Goal: Task Accomplishment & Management: Complete application form

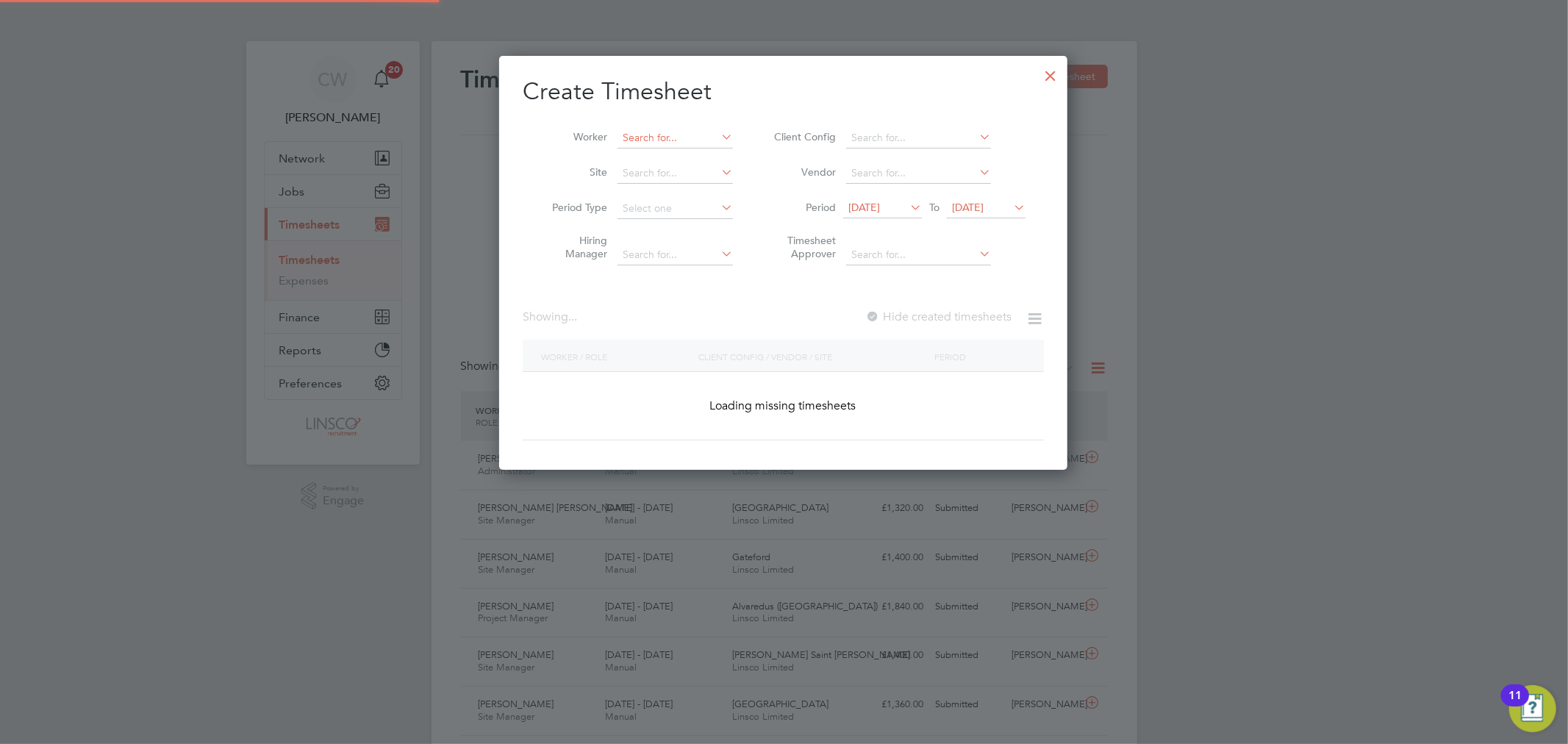
click at [667, 140] on input at bounding box center [674, 137] width 115 height 21
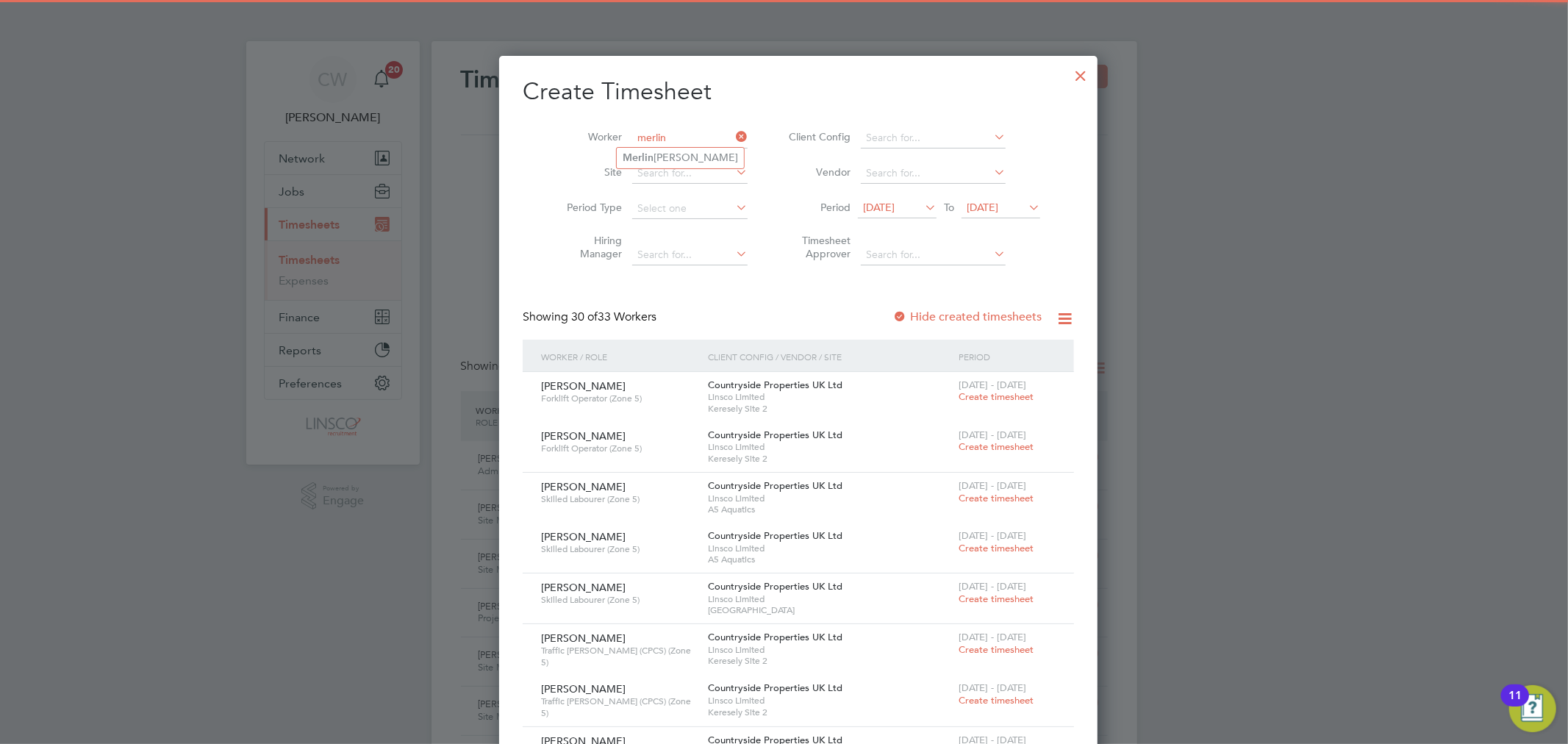
click at [665, 145] on input "merlin" at bounding box center [689, 137] width 115 height 21
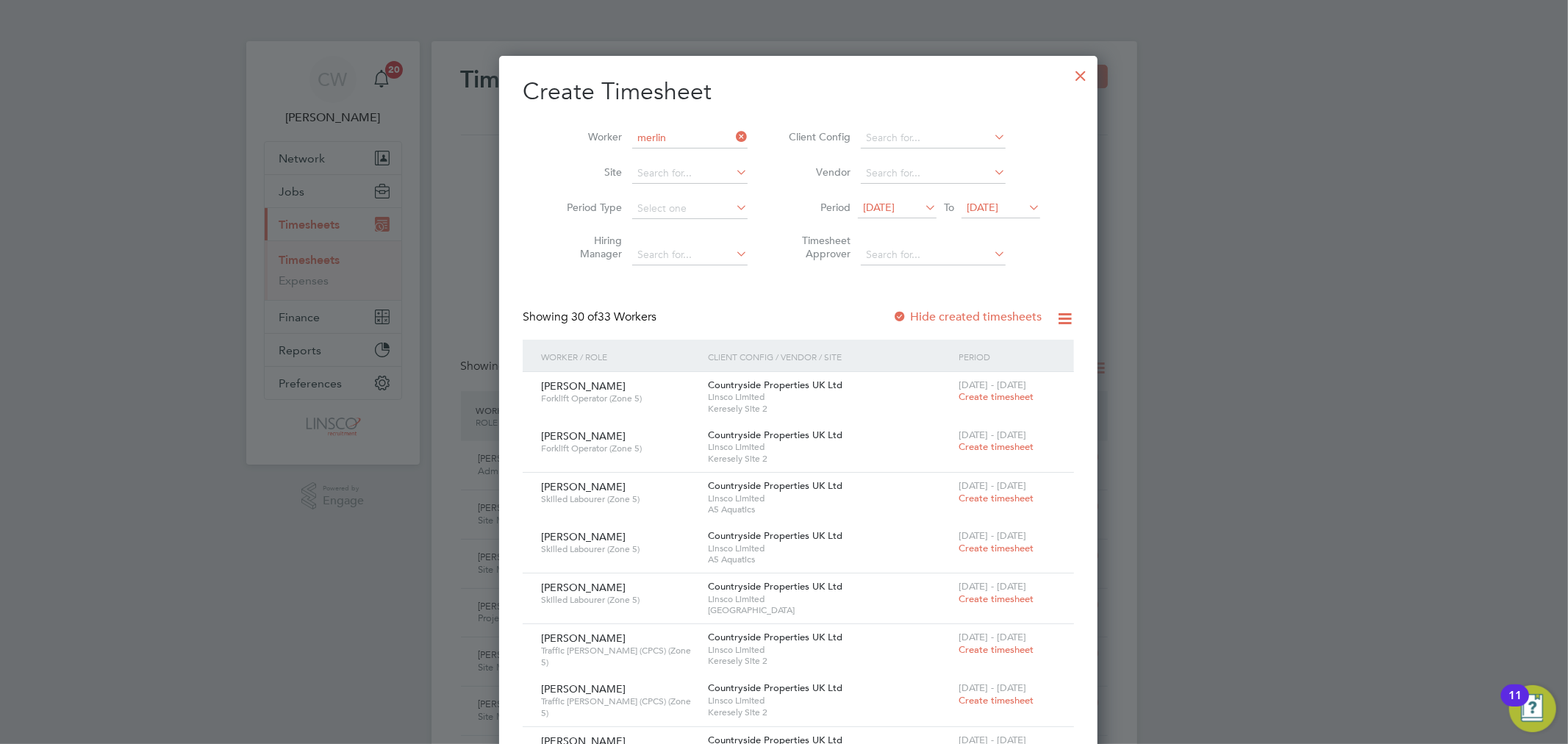
click at [660, 154] on li "[PERSON_NAME]" at bounding box center [681, 158] width 128 height 20
type input "[PERSON_NAME]"
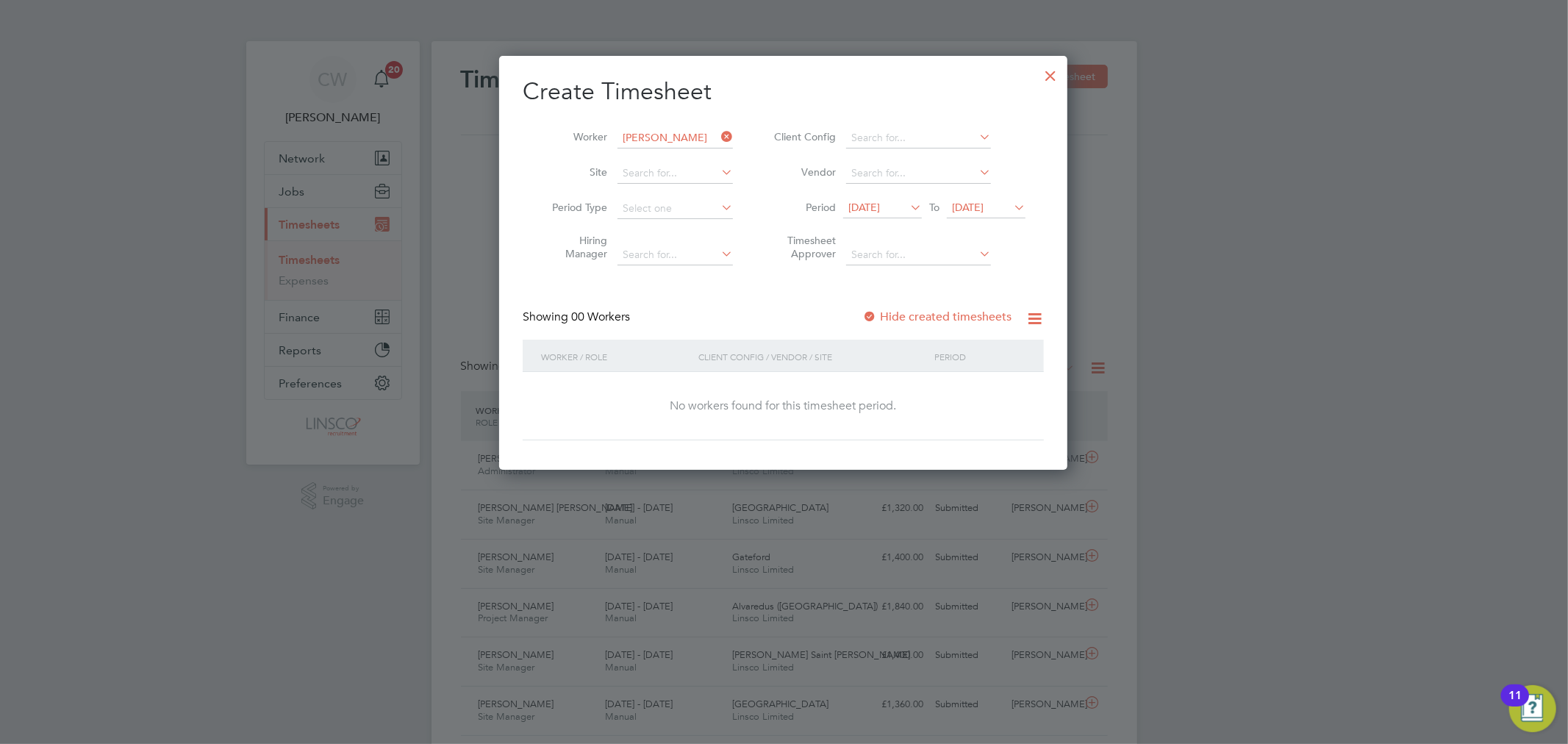
click at [984, 210] on span "[DATE]" at bounding box center [967, 207] width 31 height 13
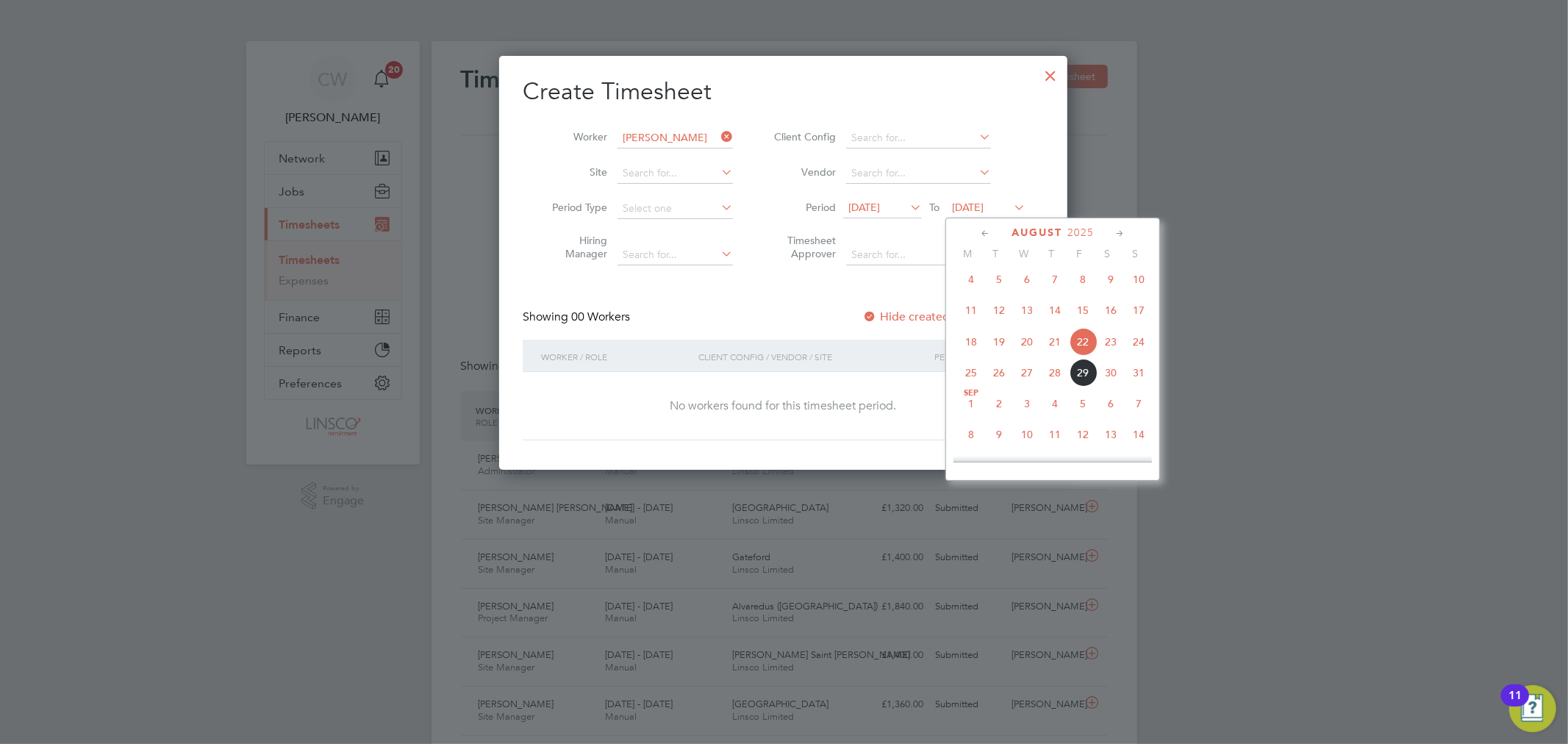
click at [1085, 383] on span "29" at bounding box center [1082, 372] width 28 height 28
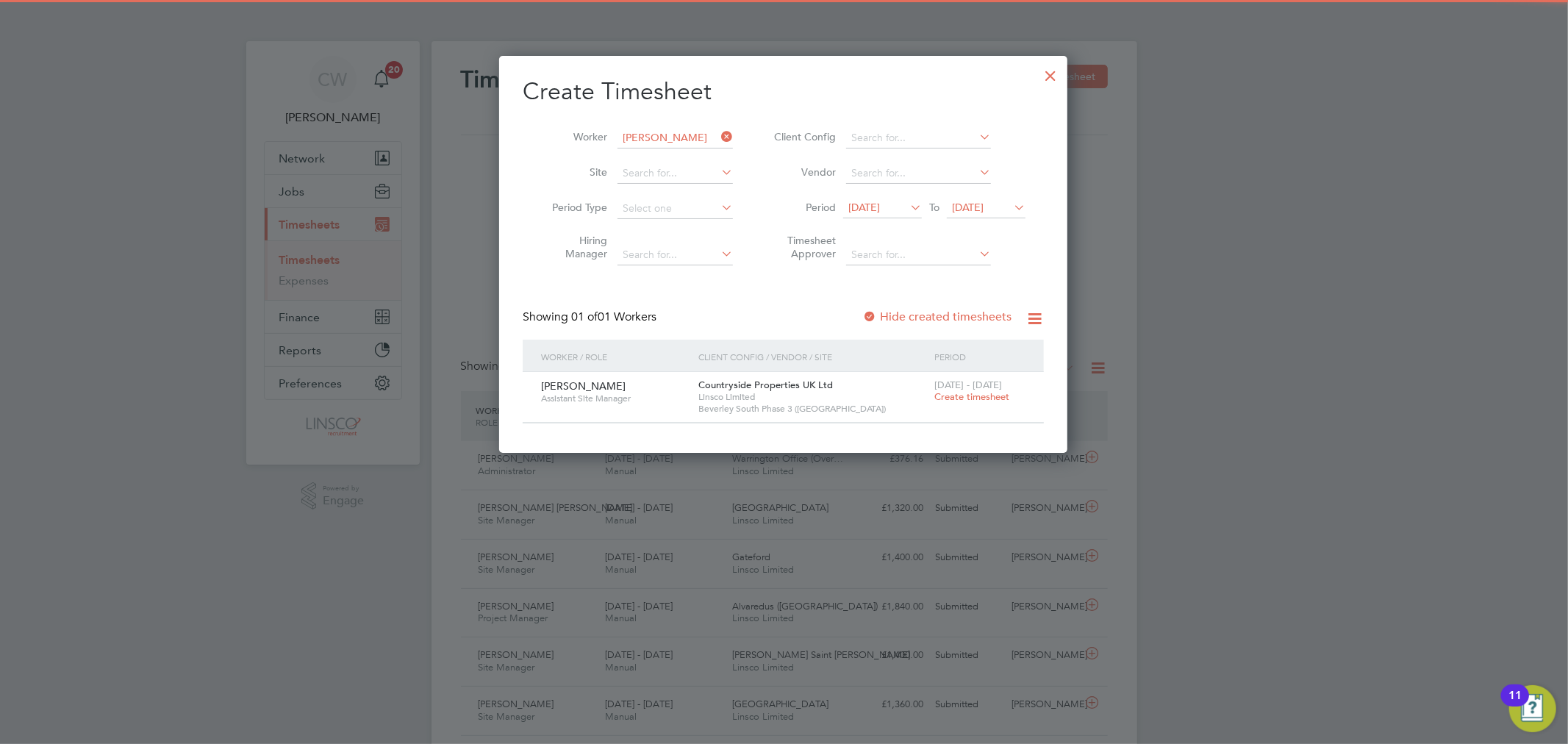
click at [974, 395] on span "Create timesheet" at bounding box center [972, 397] width 75 height 12
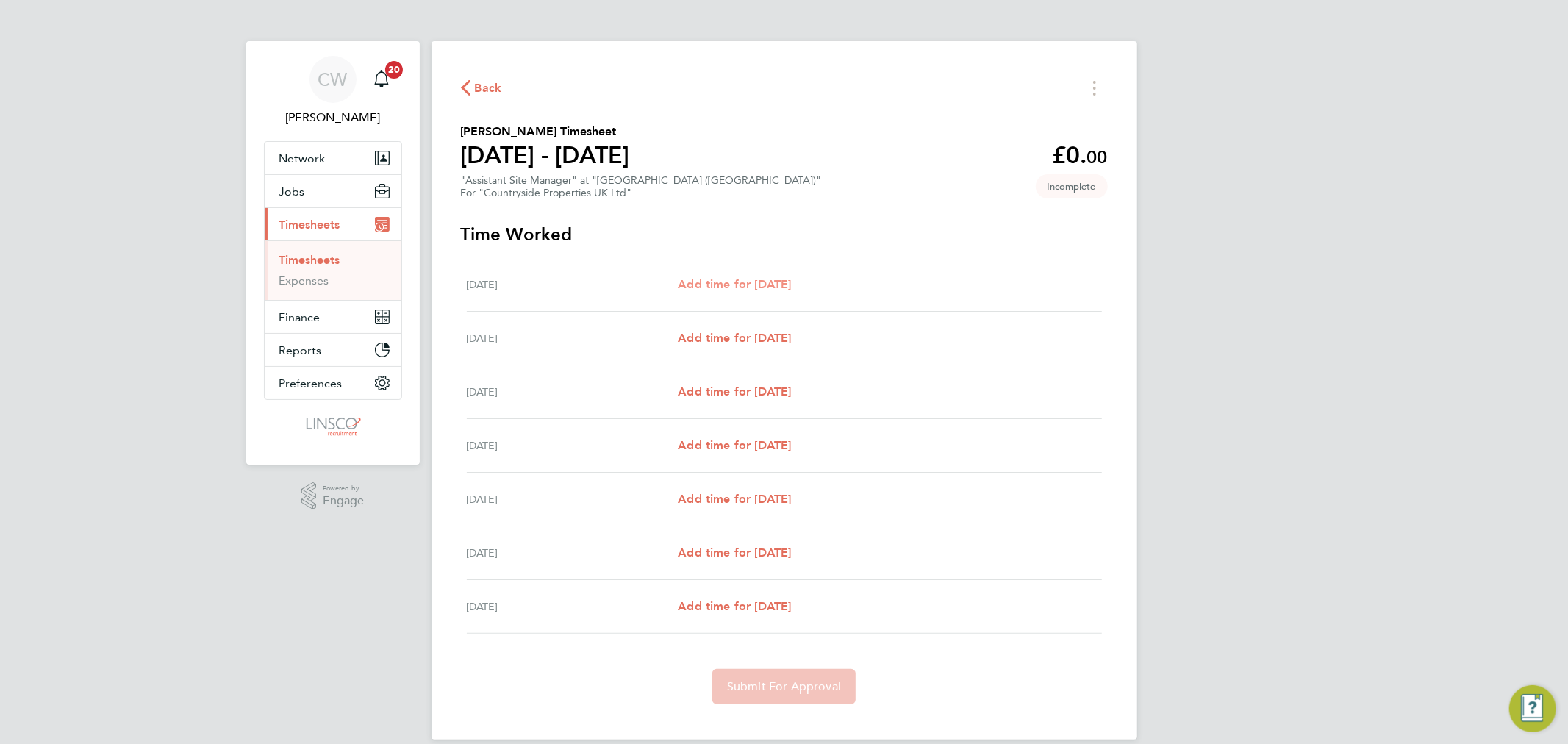
click at [790, 277] on span "Add time for [DATE]" at bounding box center [734, 285] width 113 height 14
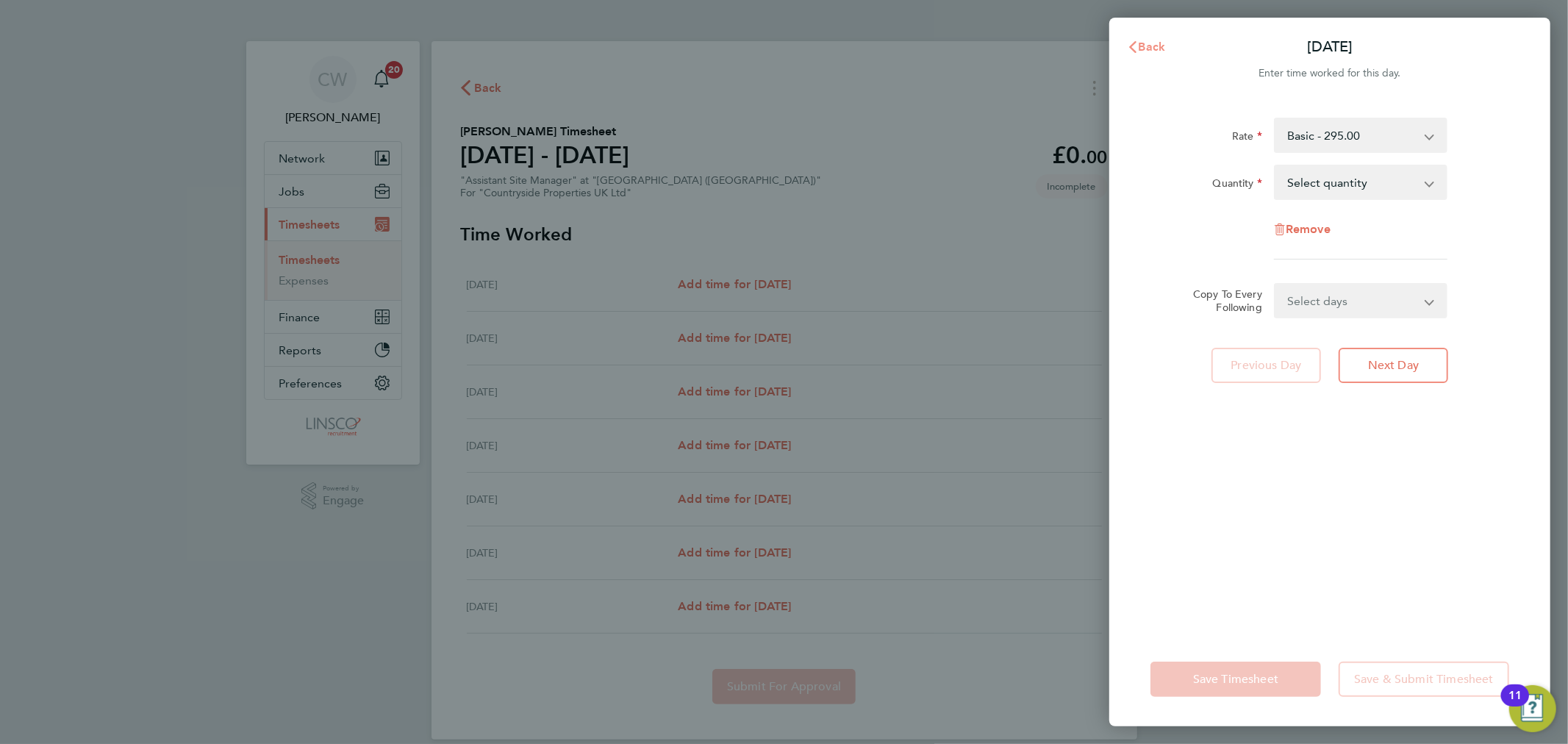
click at [1126, 48] on button "Back" at bounding box center [1146, 46] width 69 height 29
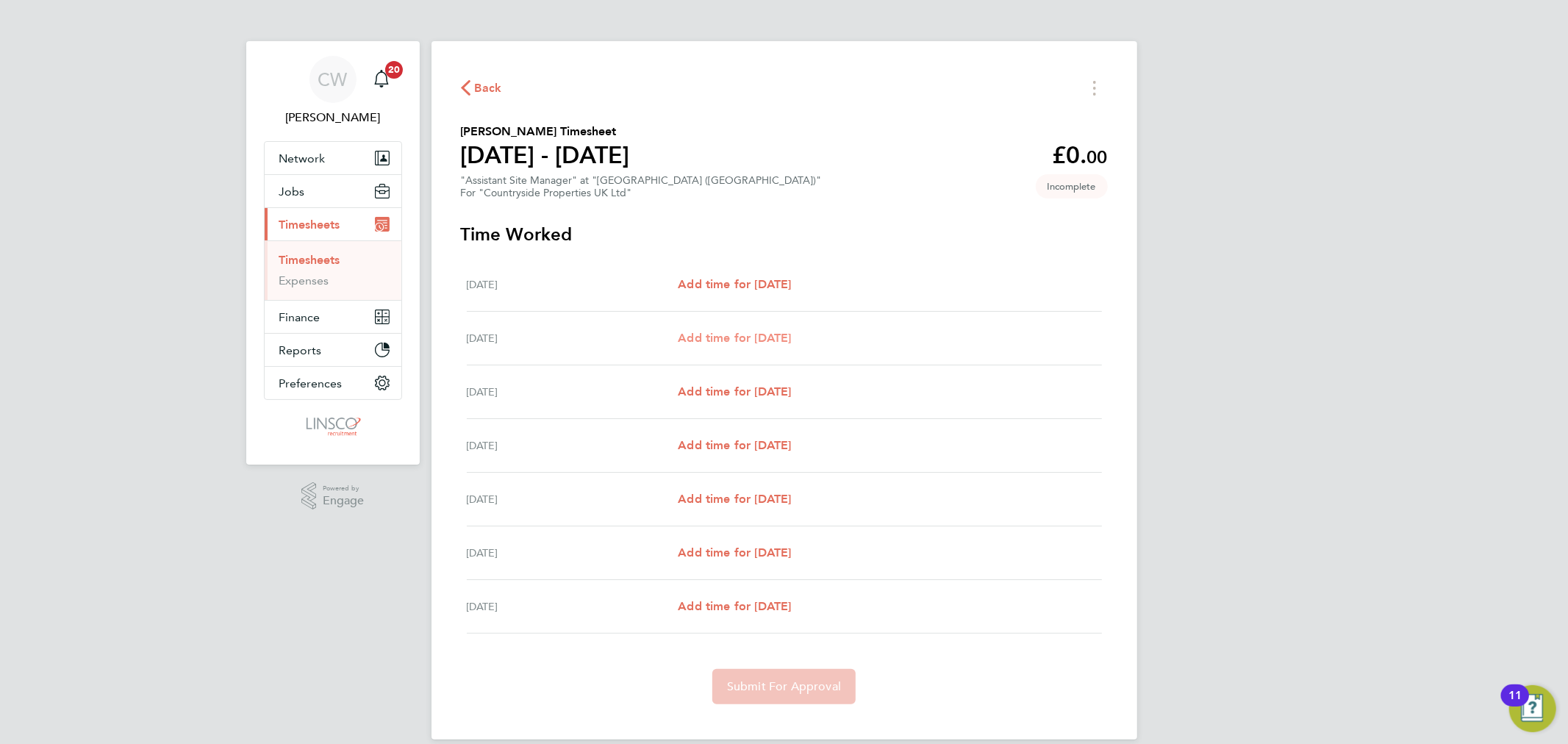
click at [704, 331] on span "Add time for [DATE]" at bounding box center [734, 338] width 113 height 14
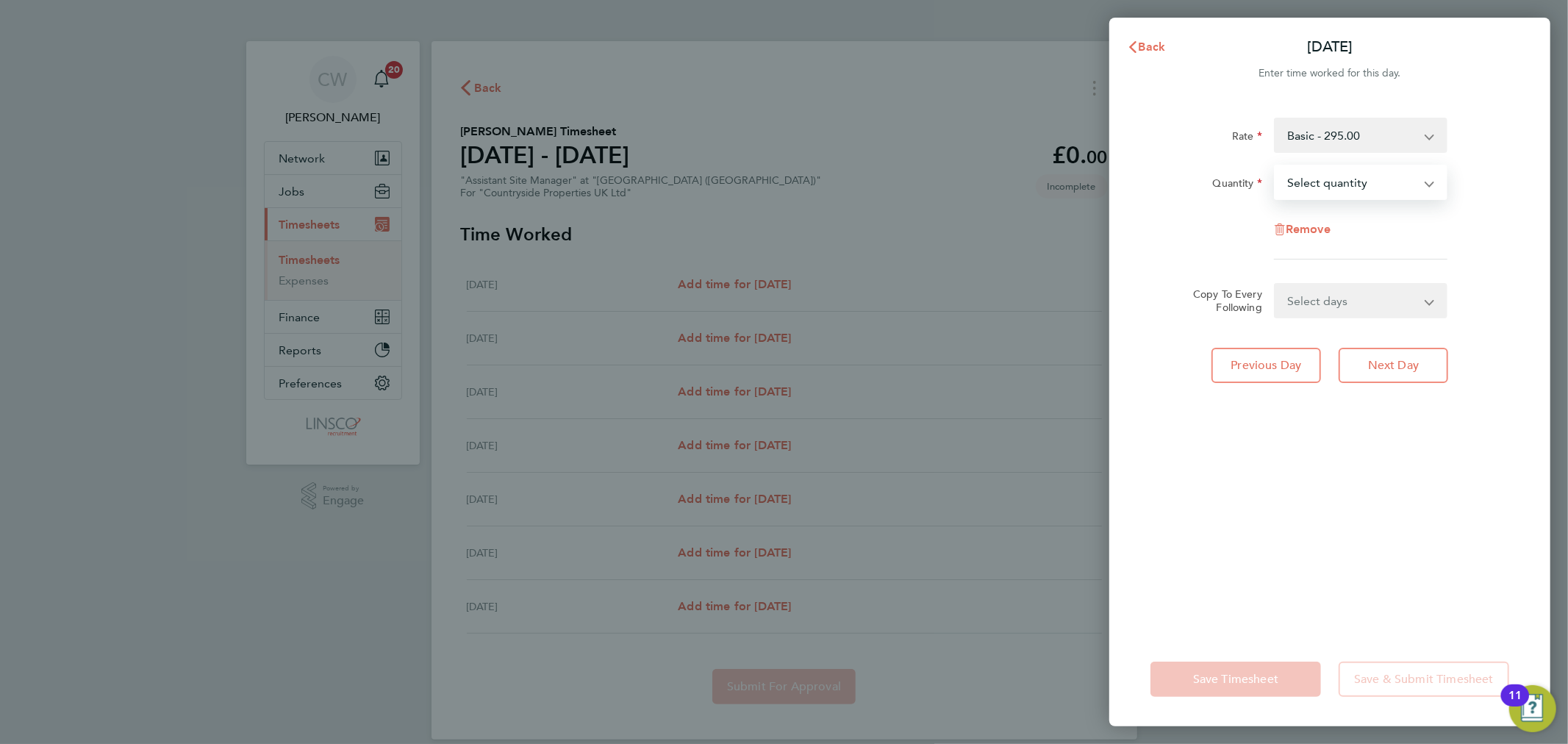
drag, startPoint x: 1349, startPoint y: 181, endPoint x: 1350, endPoint y: 190, distance: 9.1
click at [1350, 182] on select "Select quantity 0.5 1" at bounding box center [1351, 182] width 153 height 32
select select "1"
click at [1275, 166] on select "Select quantity 0.5 1" at bounding box center [1351, 182] width 153 height 32
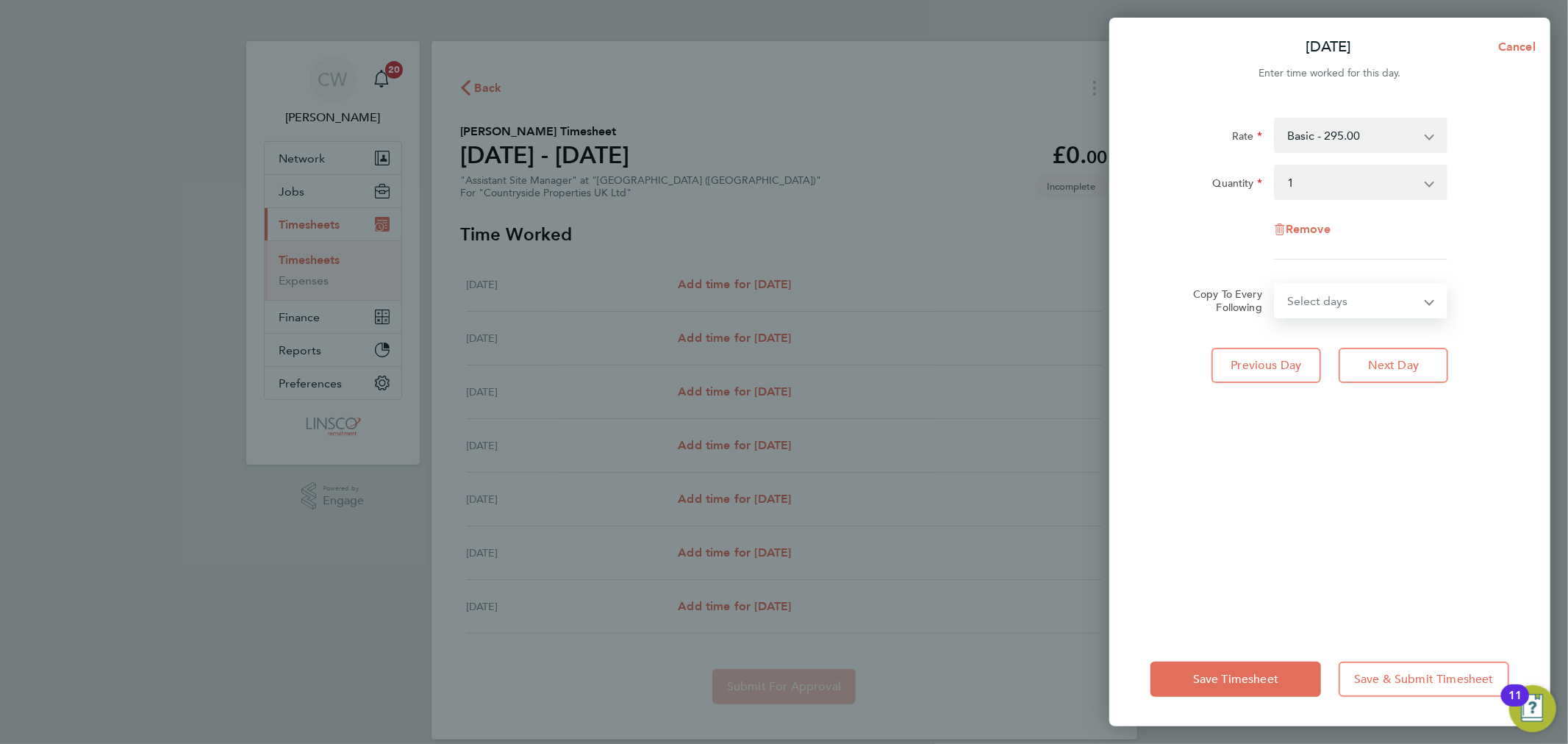
click at [1328, 295] on select "Select days Day Weekday (Mon-Fri) Weekend (Sat-Sun) [DATE] [DATE] [DATE] [DATE]…" at bounding box center [1352, 301] width 154 height 32
select select "DAY"
click at [1275, 285] on select "Select days Day Weekday (Mon-Fri) Weekend (Sat-Sun) [DATE] [DATE] [DATE] [DATE]…" at bounding box center [1352, 301] width 154 height 32
select select "[DATE]"
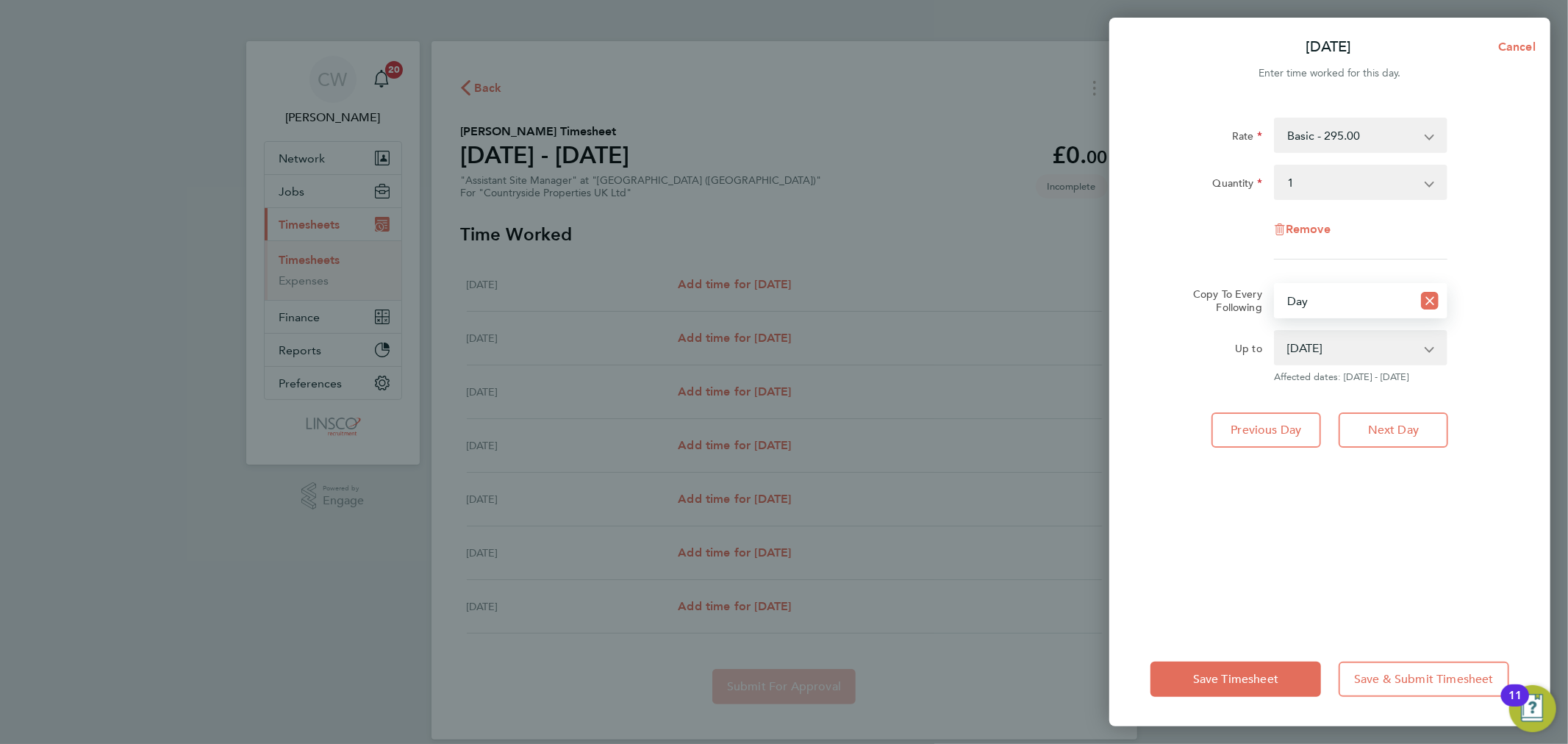
drag, startPoint x: 1341, startPoint y: 303, endPoint x: 1341, endPoint y: 313, distance: 10.0
click at [1341, 303] on select "Select days Day Weekday (Mon-Fri) Weekend (Sat-Sun) [DATE] [DATE] [DATE] [DATE]…" at bounding box center [1343, 301] width 136 height 32
select select "WEEKDAY"
click at [1275, 285] on select "Select days Day Weekday (Mon-Fri) Weekend (Sat-Sun) [DATE] [DATE] [DATE] [DATE]…" at bounding box center [1343, 301] width 136 height 32
click at [1227, 670] on button "Save Timesheet" at bounding box center [1235, 680] width 170 height 36
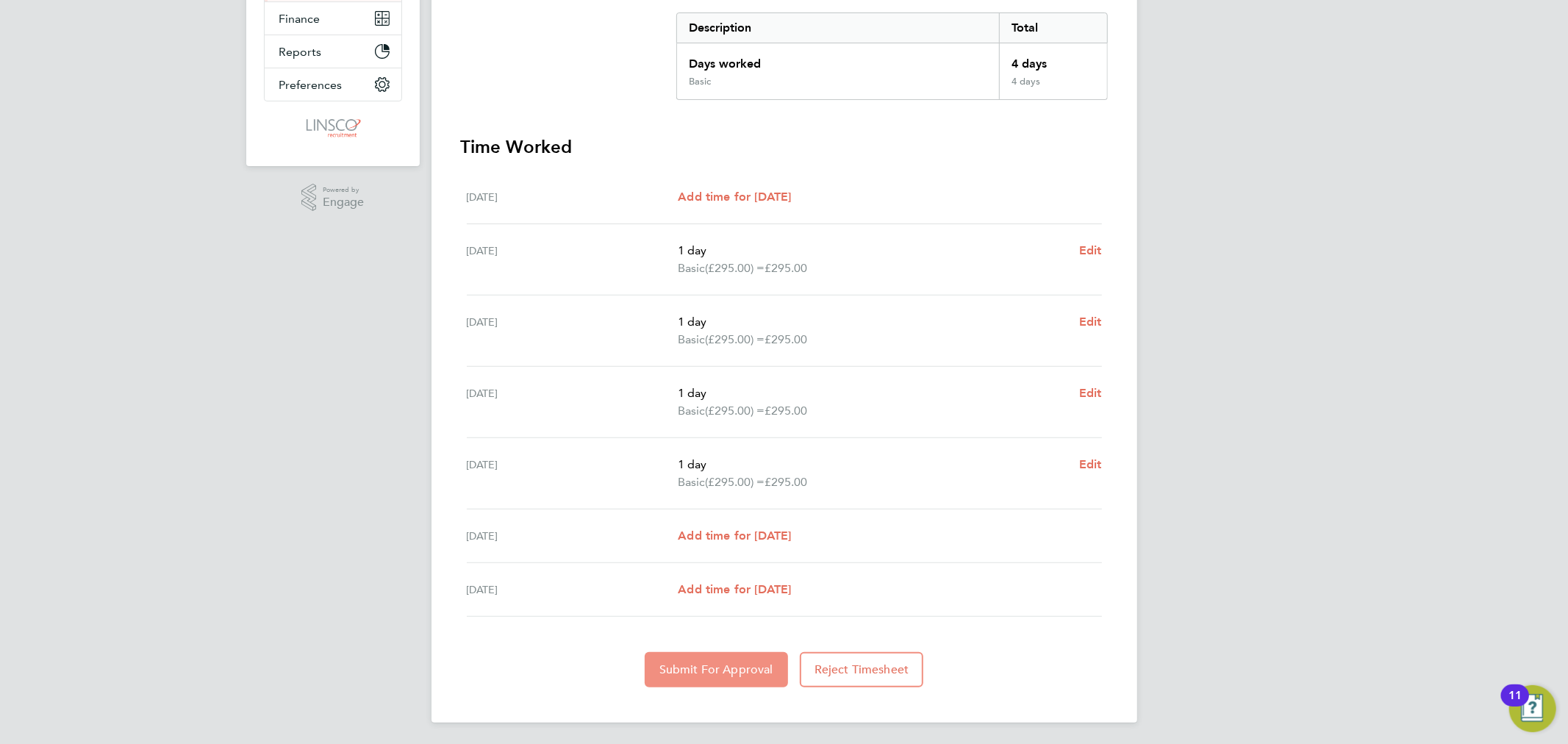
click at [703, 663] on span "Submit For Approval" at bounding box center [716, 670] width 114 height 14
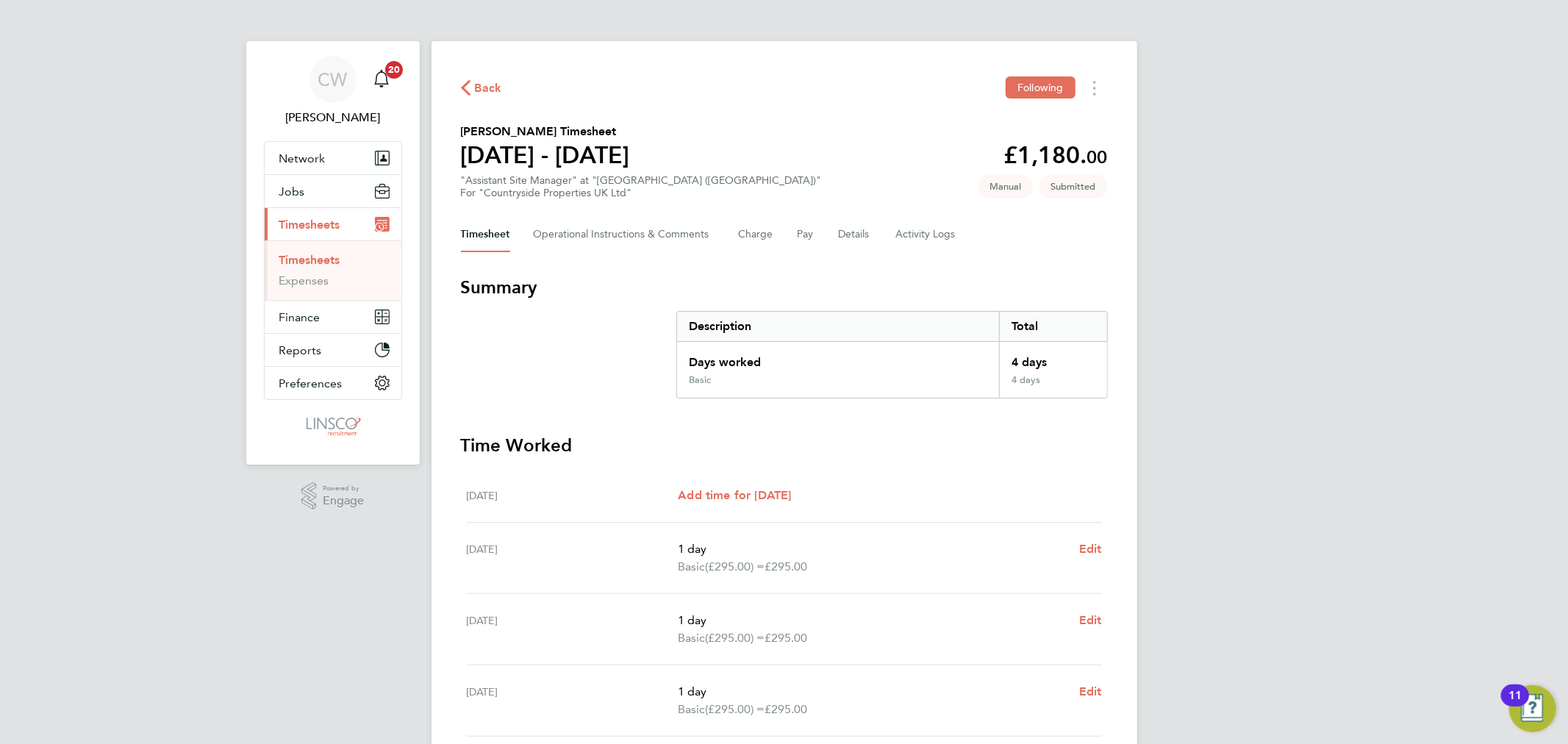
click at [471, 82] on span "Back" at bounding box center [482, 87] width 41 height 14
